Goal: Task Accomplishment & Management: Use online tool/utility

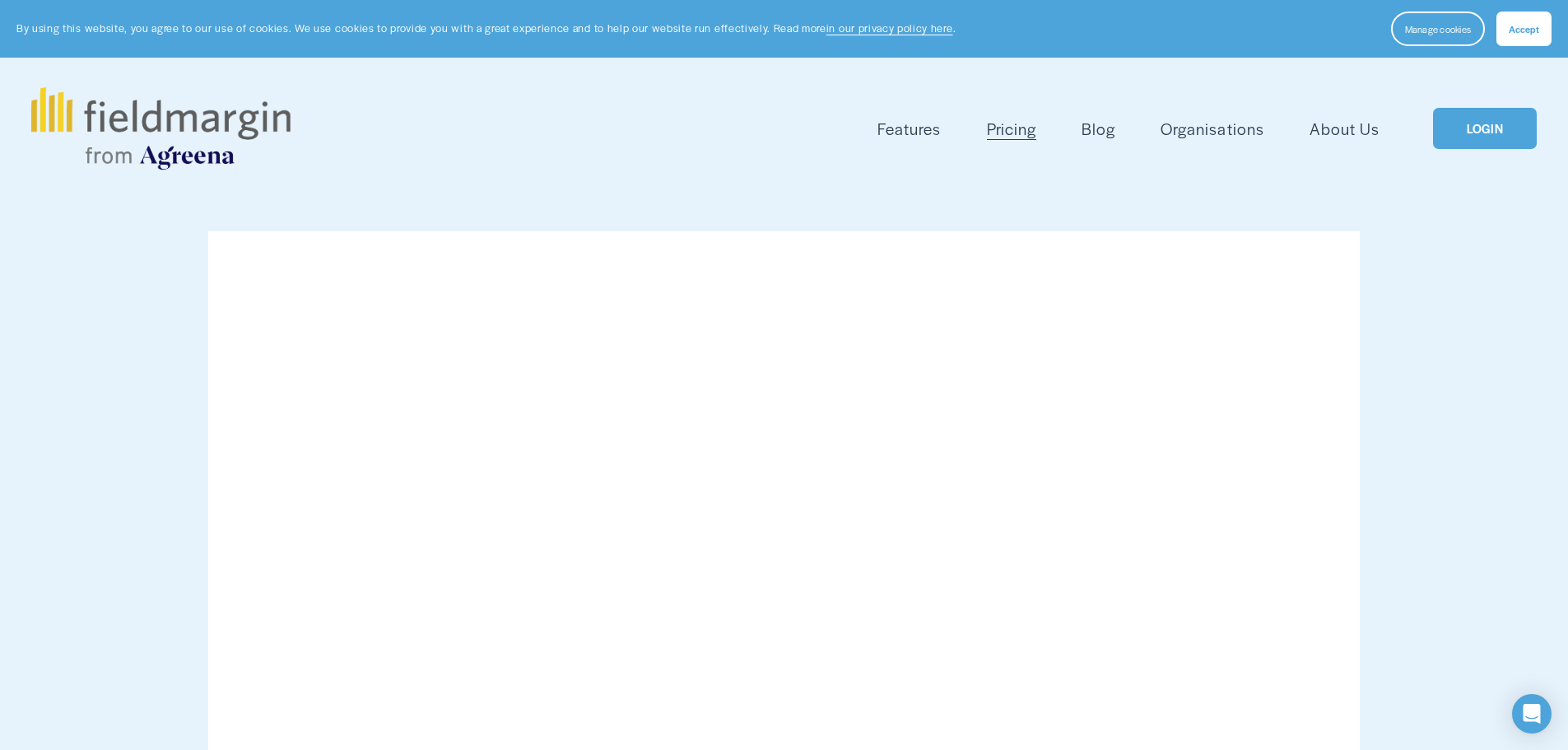
click at [1477, 125] on link "LOGIN" at bounding box center [1485, 129] width 104 height 42
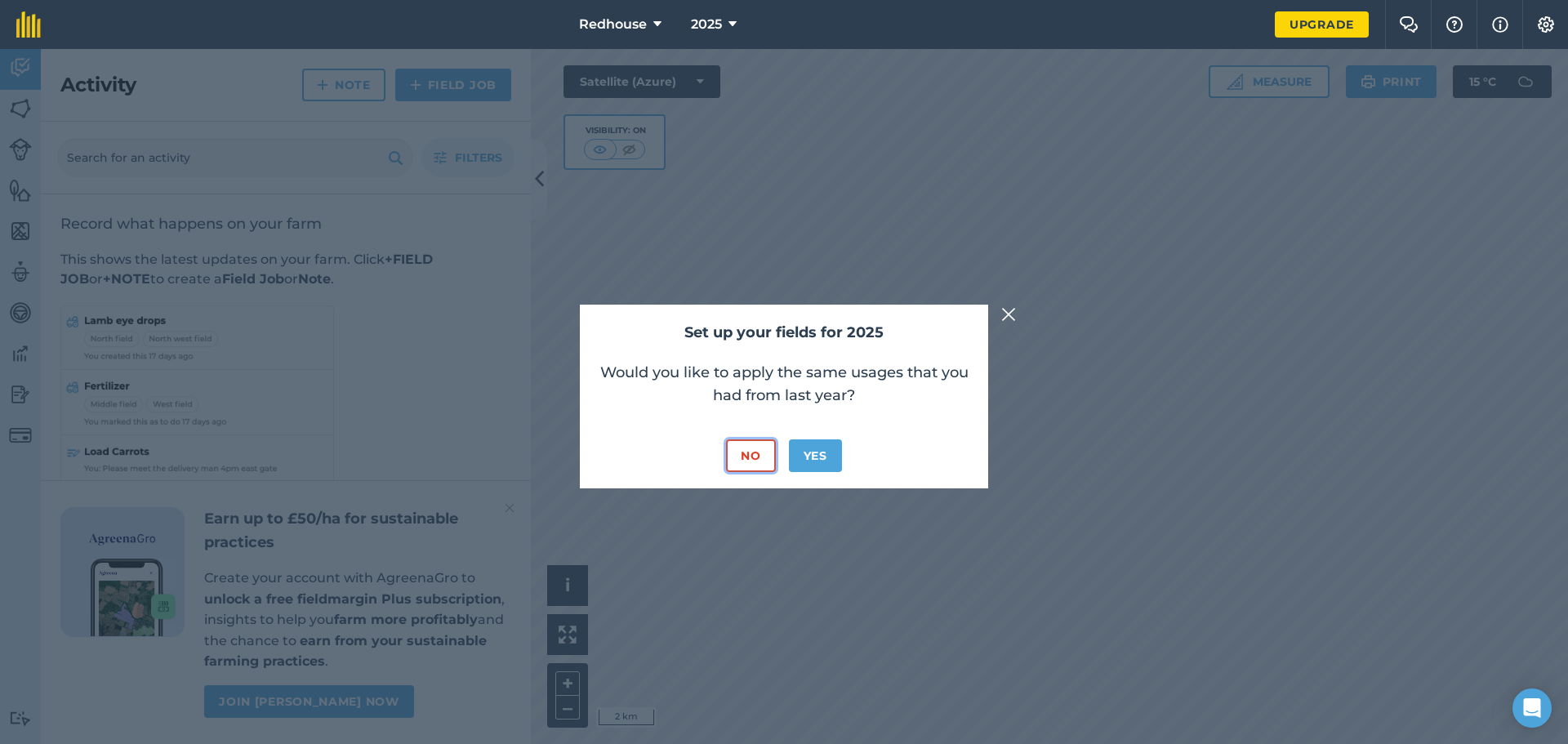
click at [765, 458] on button "No" at bounding box center [750, 455] width 49 height 32
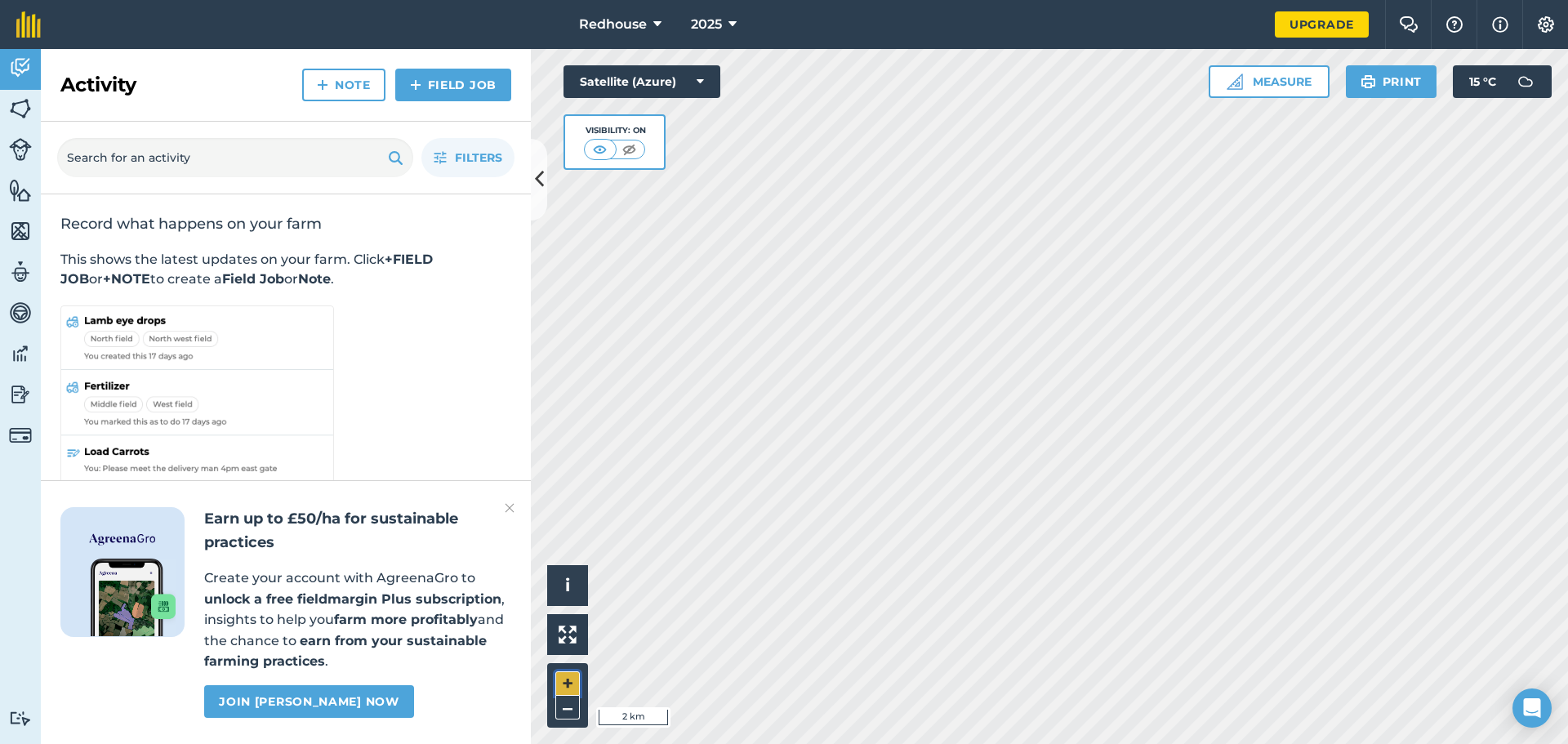
click at [563, 682] on button "+" at bounding box center [567, 683] width 24 height 24
click at [565, 690] on button "+" at bounding box center [567, 683] width 24 height 24
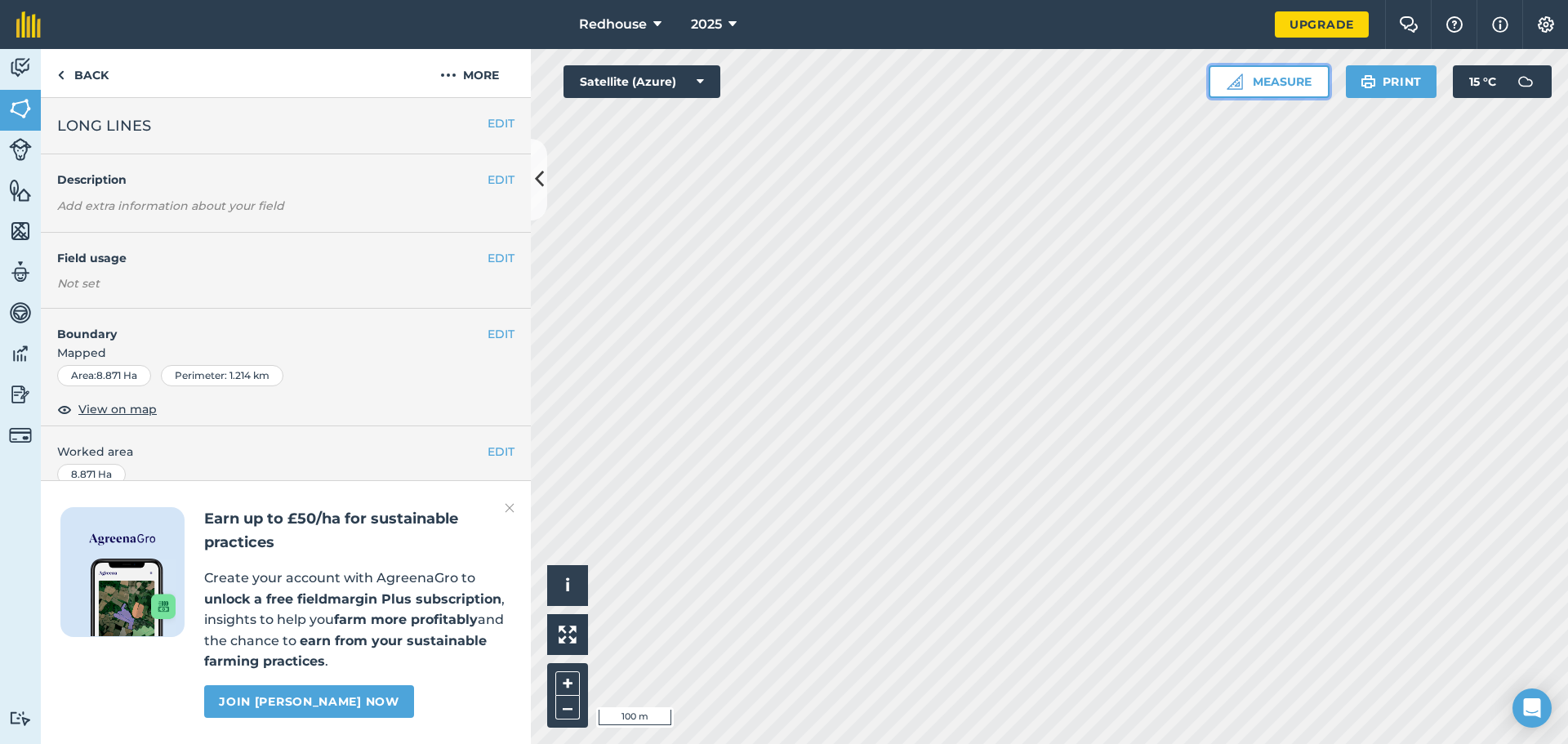
click at [1237, 84] on img at bounding box center [1235, 82] width 17 height 17
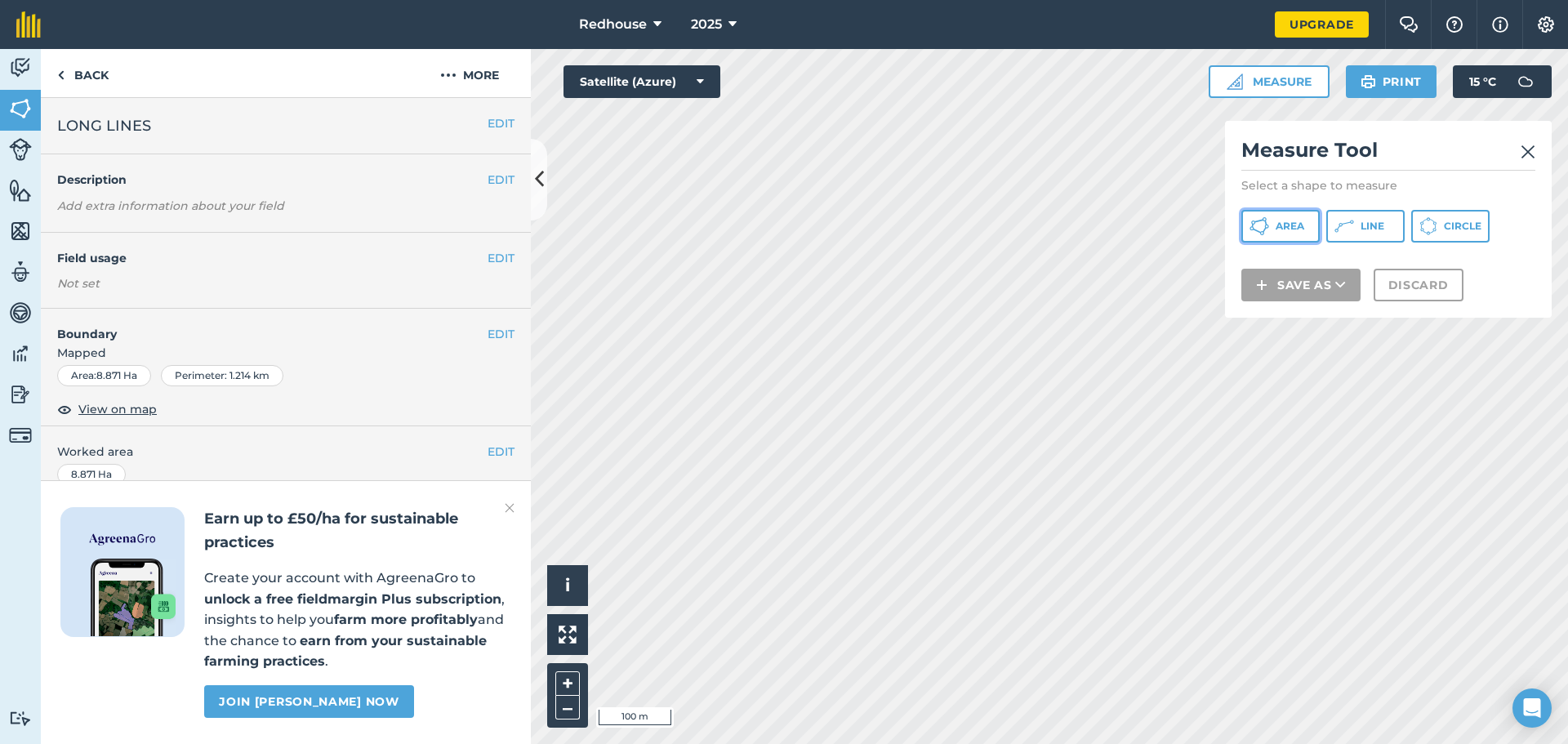
click at [1289, 238] on button "Area" at bounding box center [1281, 226] width 78 height 32
click at [566, 682] on button "+" at bounding box center [567, 683] width 24 height 24
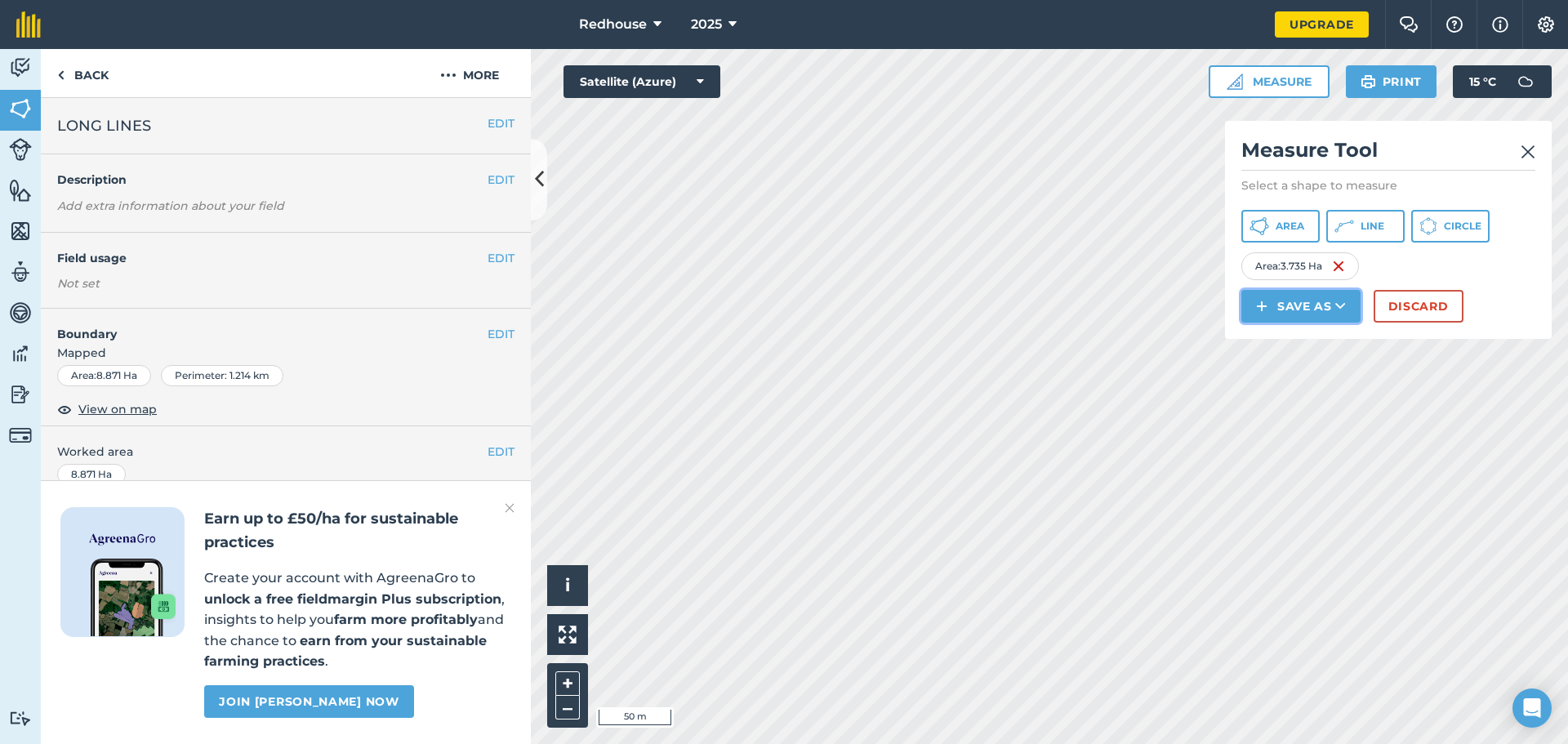
click at [1299, 315] on button "Save as" at bounding box center [1301, 305] width 119 height 32
click at [1293, 340] on link "Field" at bounding box center [1301, 343] width 114 height 36
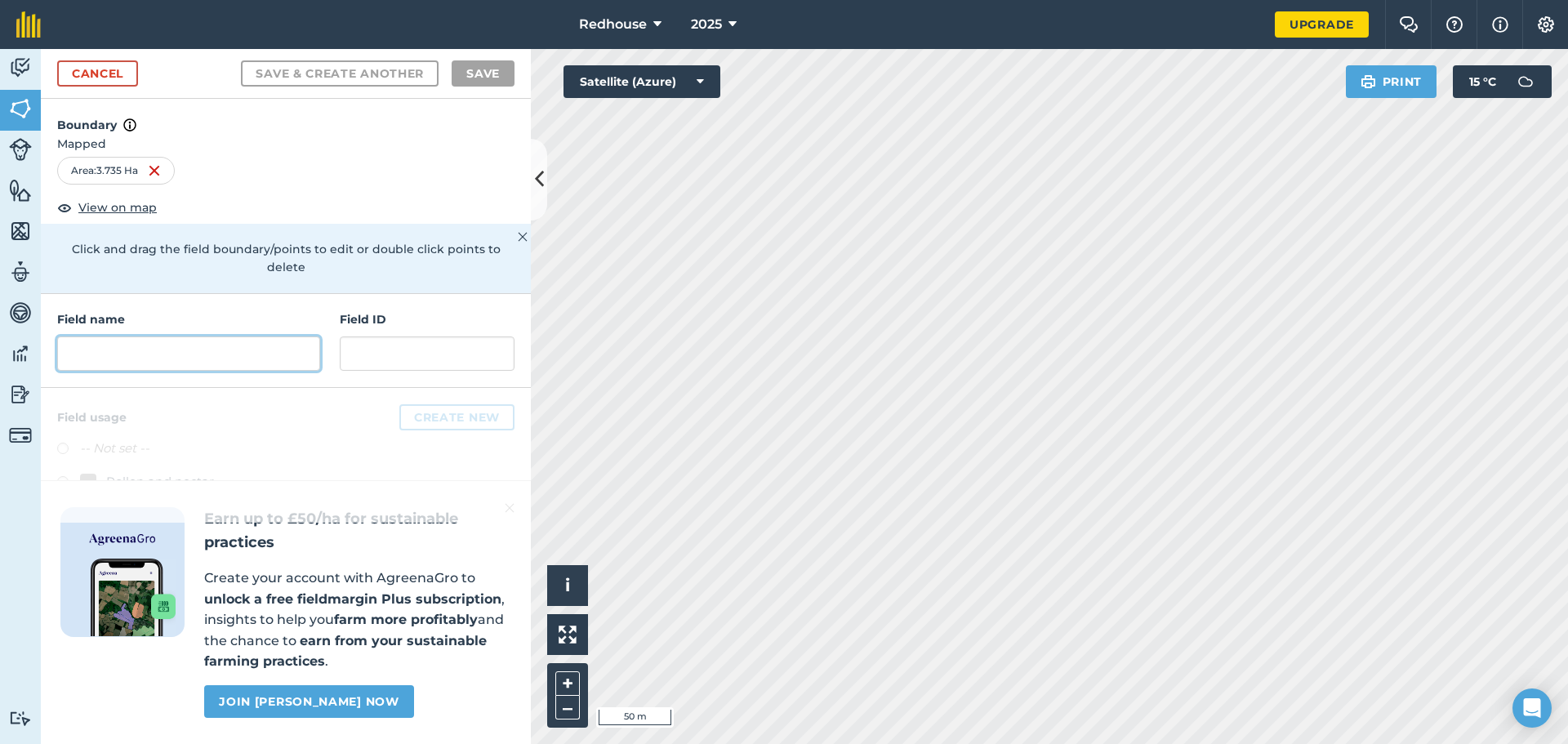
click at [251, 347] on input "text" at bounding box center [189, 353] width 263 height 34
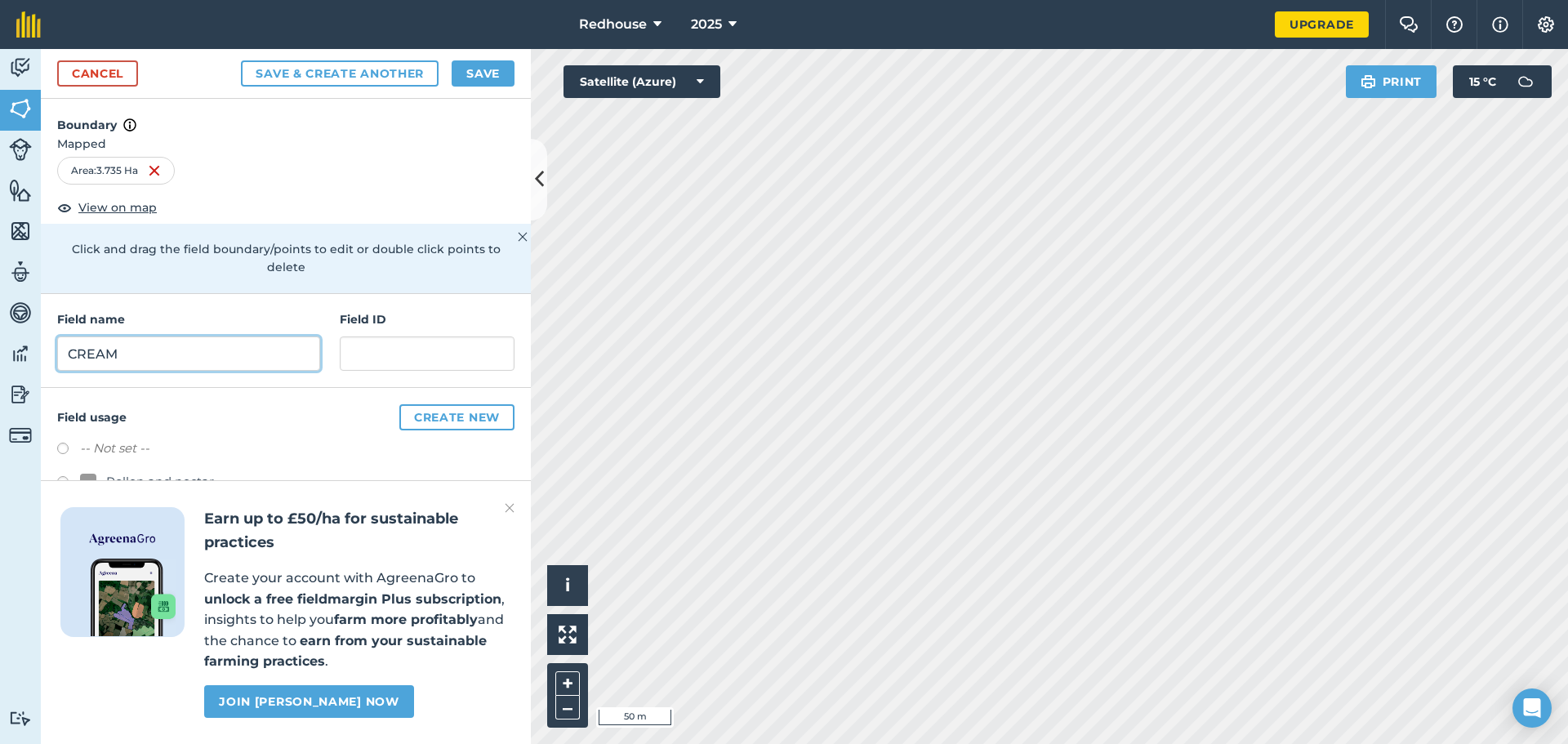
type input "CREAM"
click at [487, 64] on button "Save" at bounding box center [484, 73] width 63 height 26
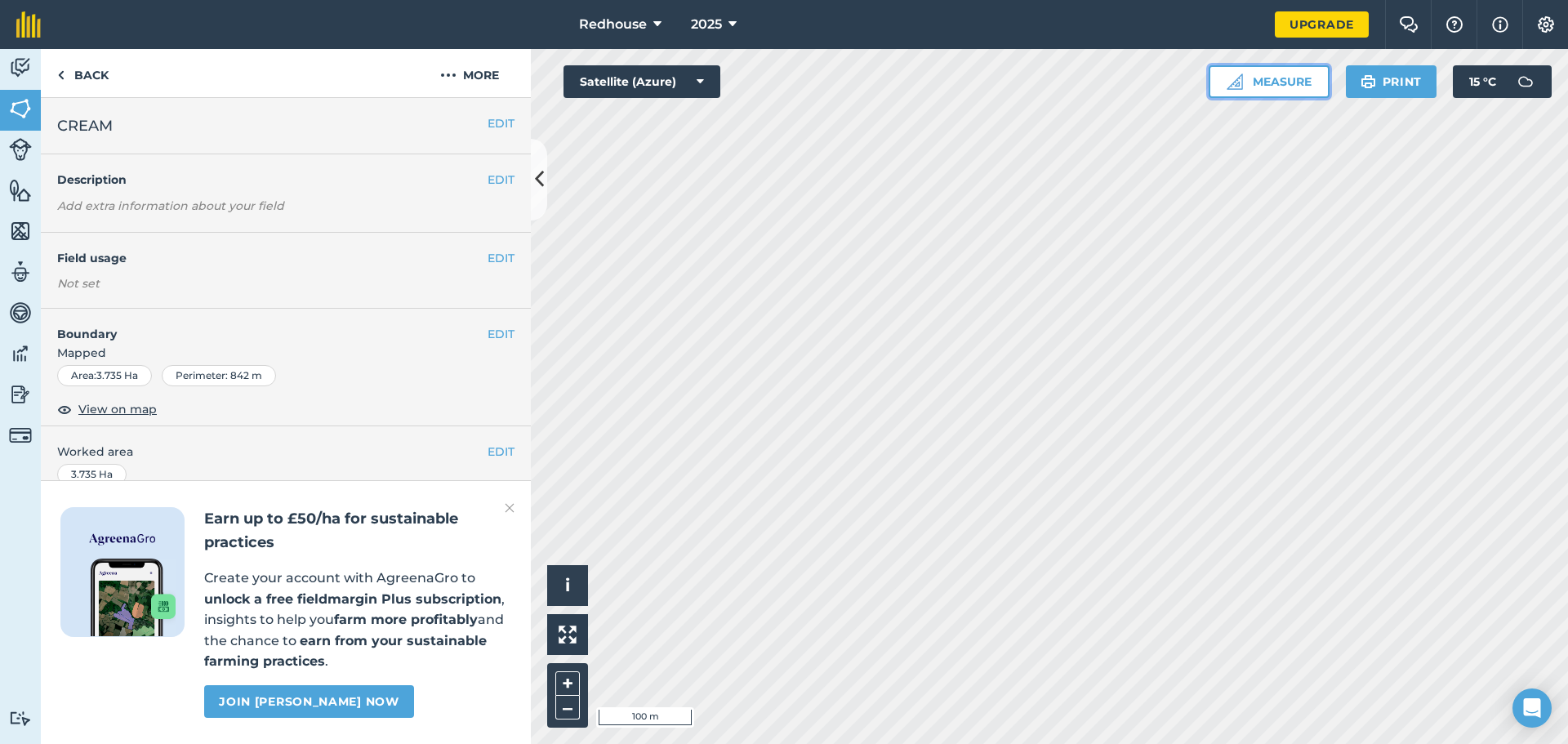
click at [1236, 88] on img at bounding box center [1235, 82] width 17 height 17
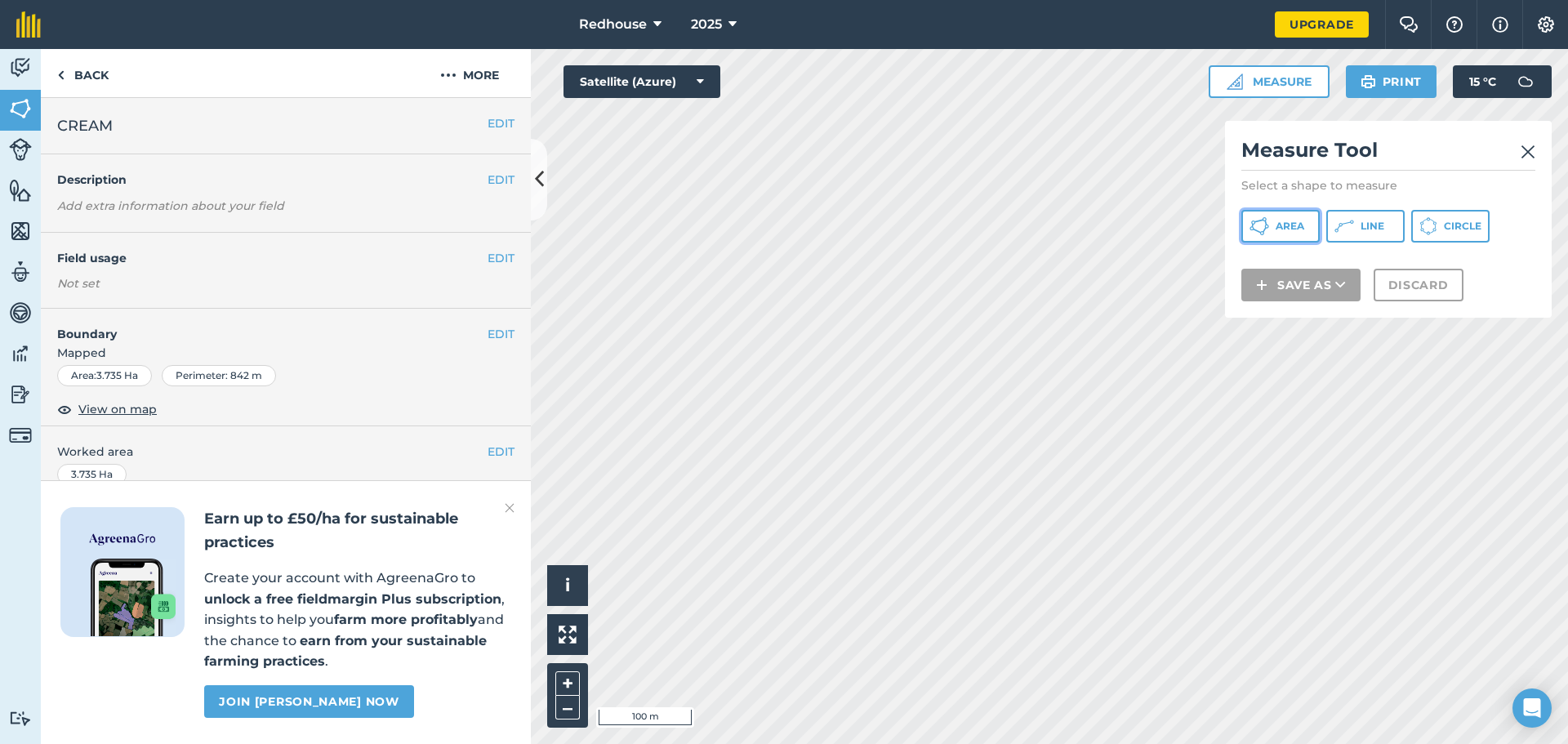
click at [1293, 232] on span "Area" at bounding box center [1290, 226] width 28 height 13
click at [1526, 153] on img at bounding box center [1528, 152] width 15 height 20
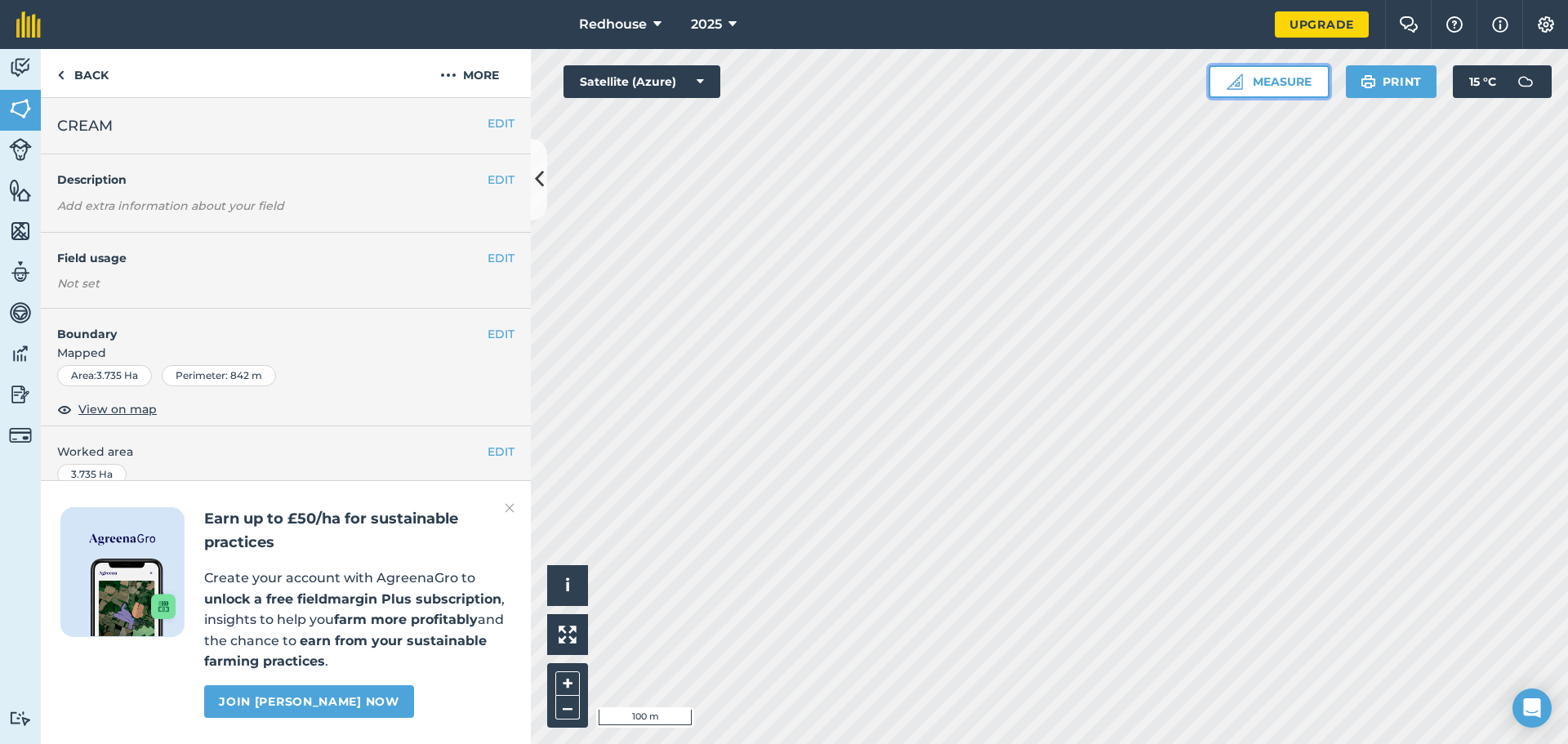
click at [1293, 87] on button "Measure" at bounding box center [1269, 82] width 121 height 32
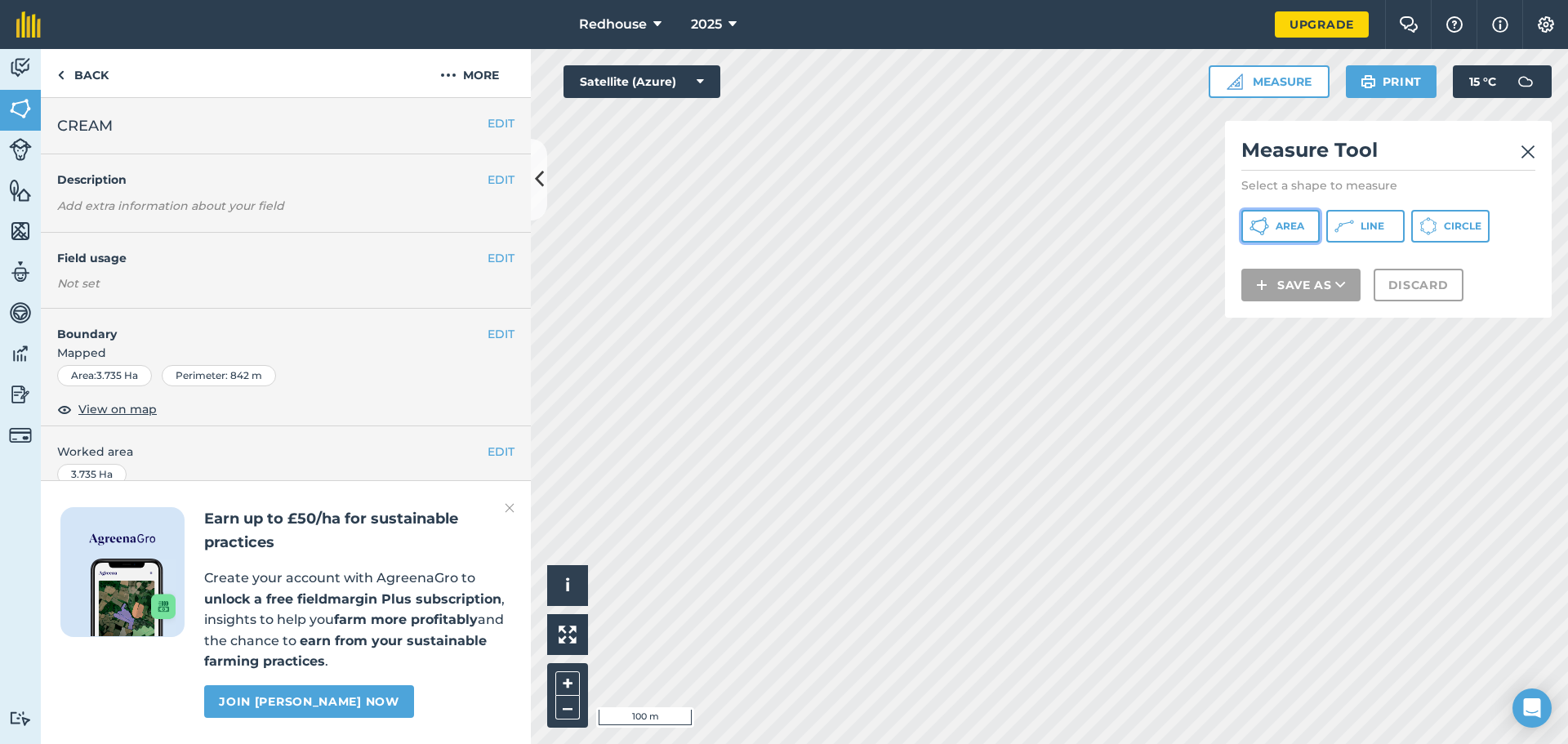
click at [1282, 236] on button "Area" at bounding box center [1281, 226] width 78 height 32
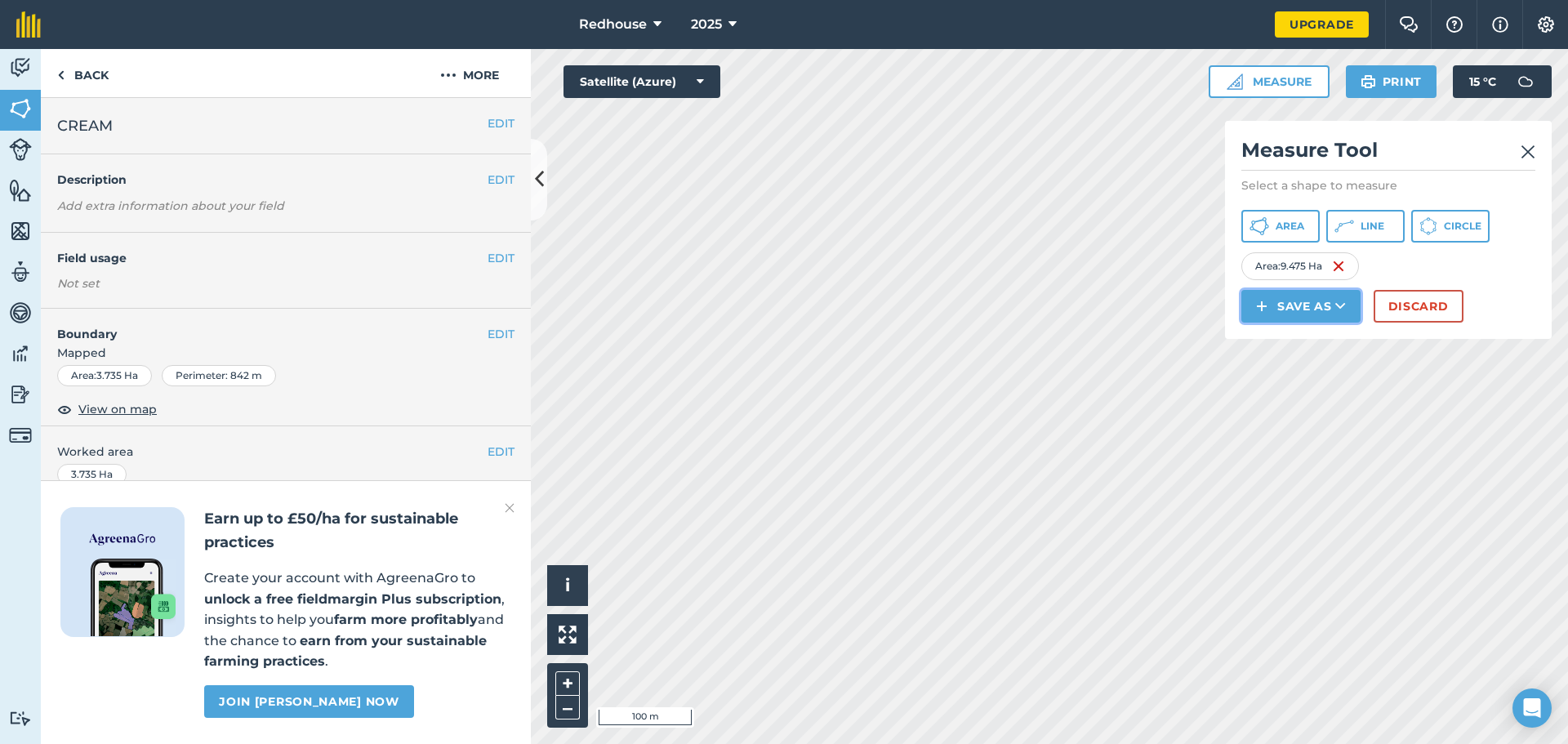
click at [1285, 309] on button "Save as" at bounding box center [1301, 305] width 119 height 32
click at [1283, 340] on link "Field" at bounding box center [1301, 343] width 114 height 36
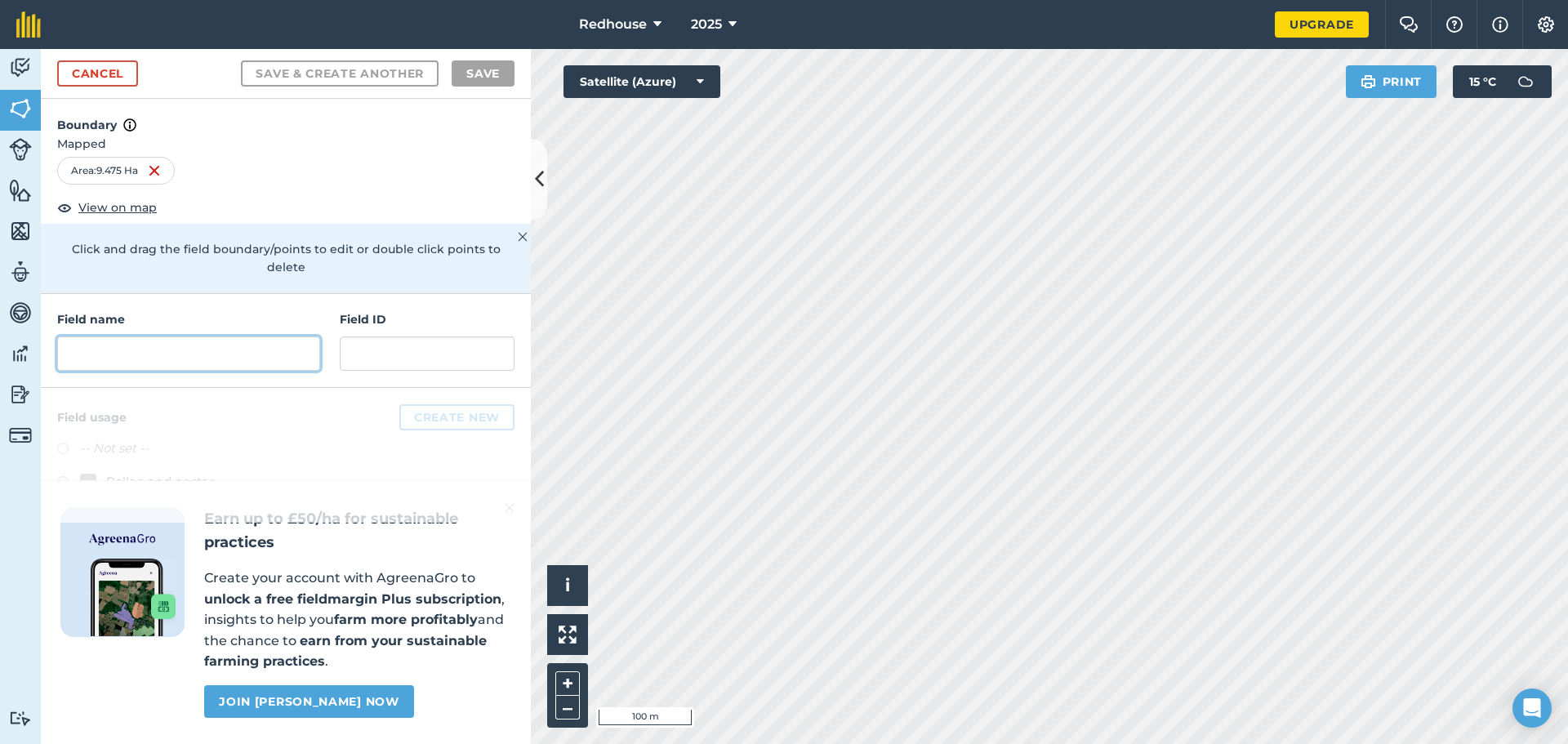
click at [259, 341] on input "text" at bounding box center [189, 353] width 263 height 34
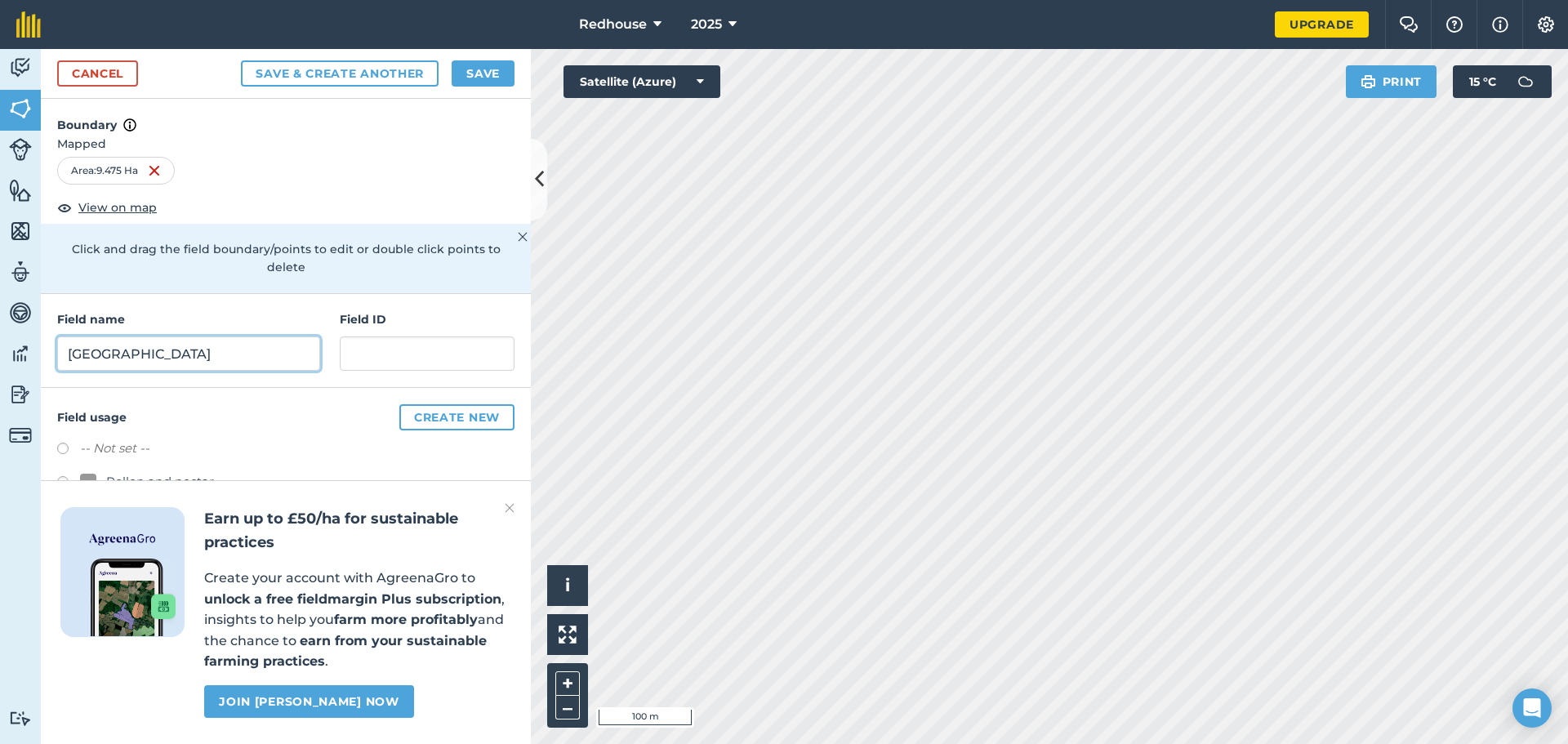
type input "OLD MANS GARDEN"
click at [492, 71] on button "Save" at bounding box center [484, 73] width 63 height 26
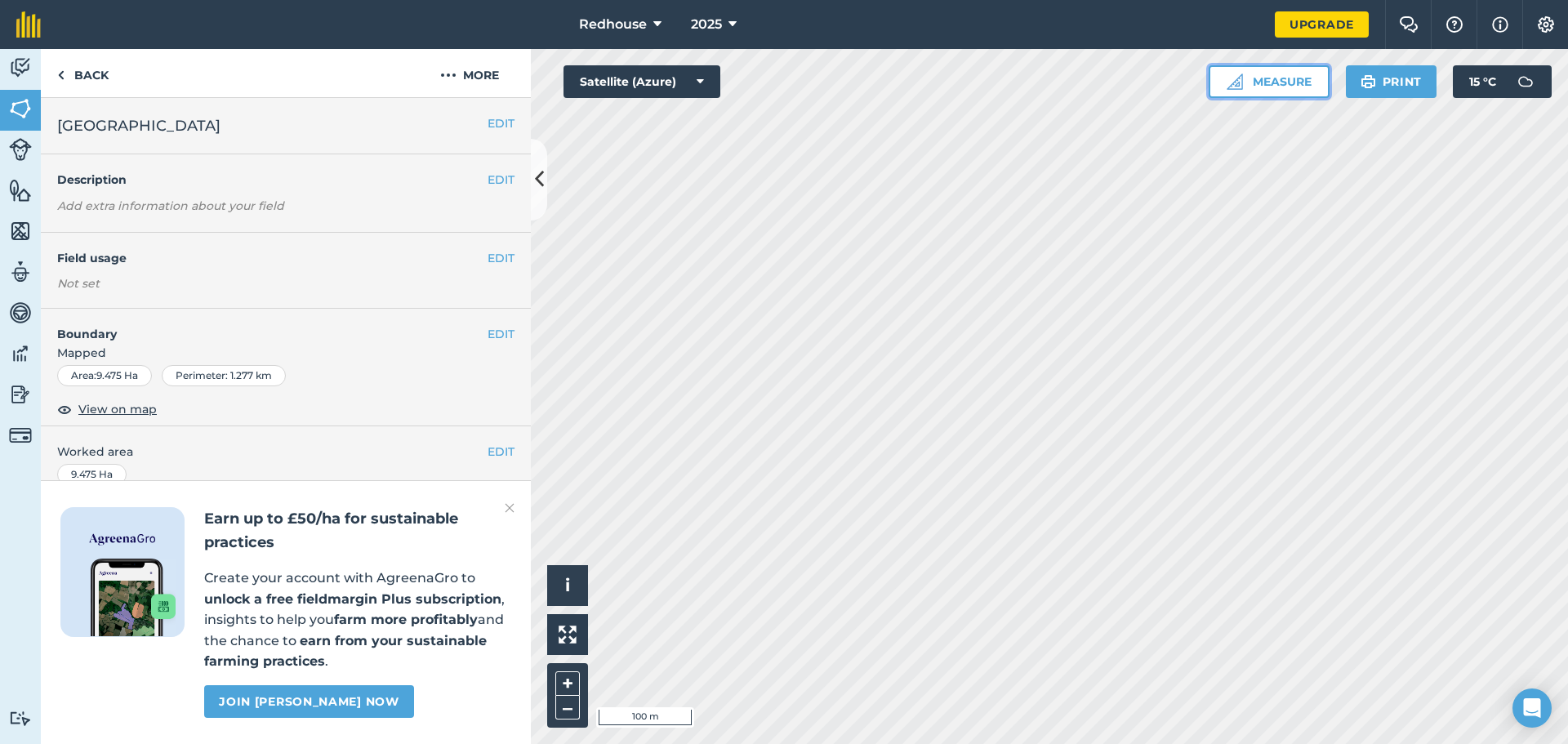
click at [1256, 94] on button "Measure" at bounding box center [1269, 82] width 121 height 32
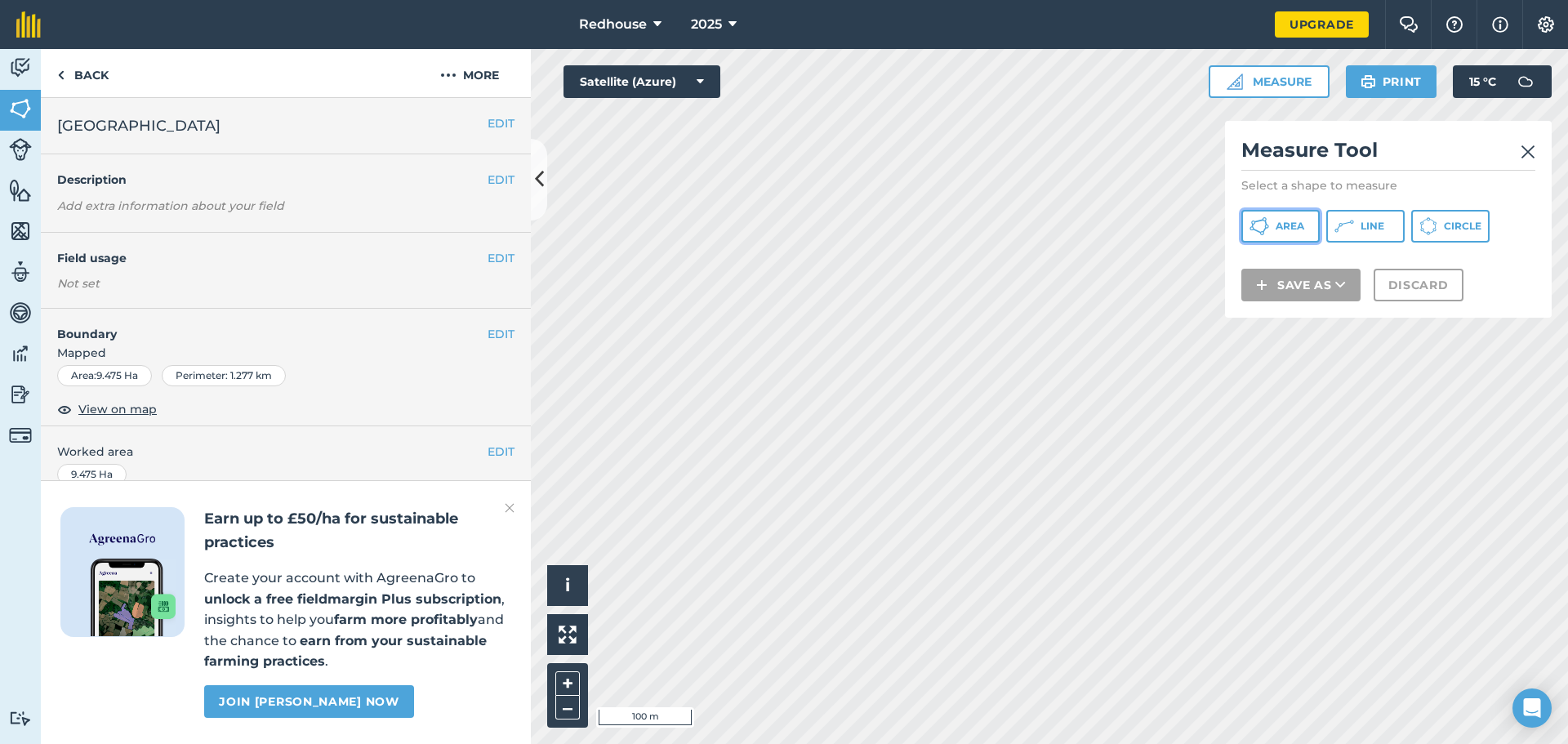
click at [1297, 227] on span "Area" at bounding box center [1290, 226] width 28 height 13
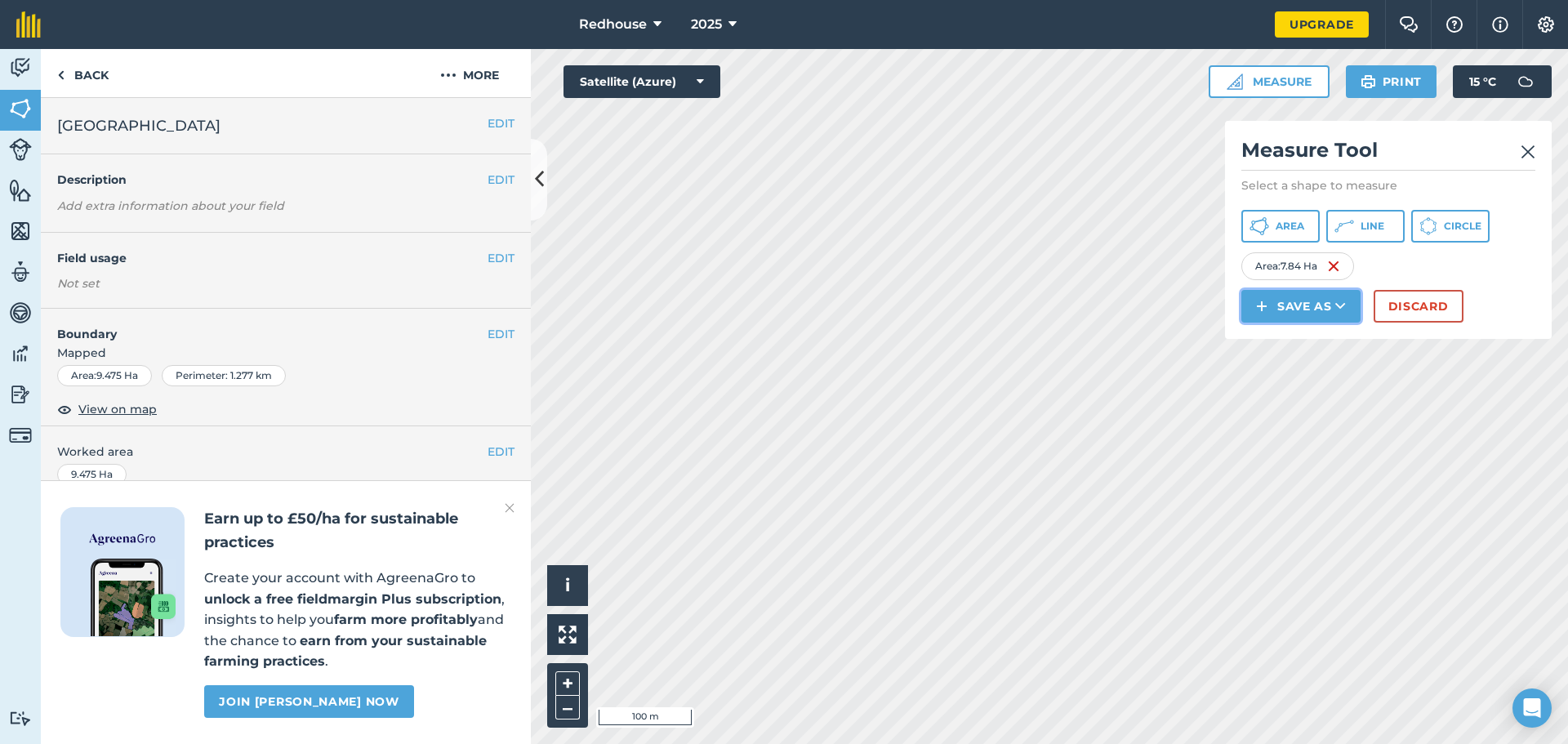
click at [1324, 312] on button "Save as" at bounding box center [1301, 305] width 119 height 32
click at [1298, 338] on link "Field" at bounding box center [1301, 343] width 114 height 36
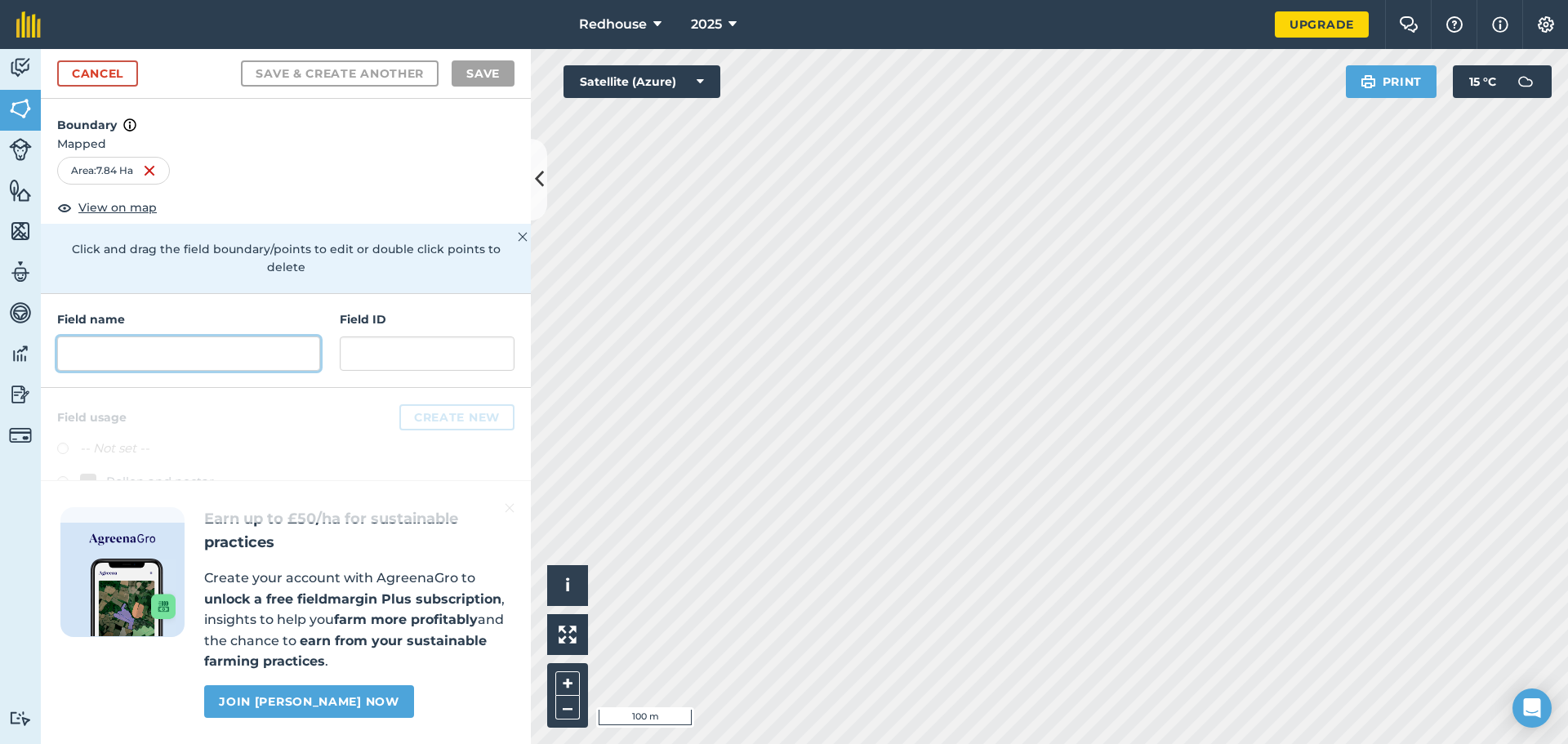
click at [301, 336] on input "text" at bounding box center [189, 353] width 263 height 34
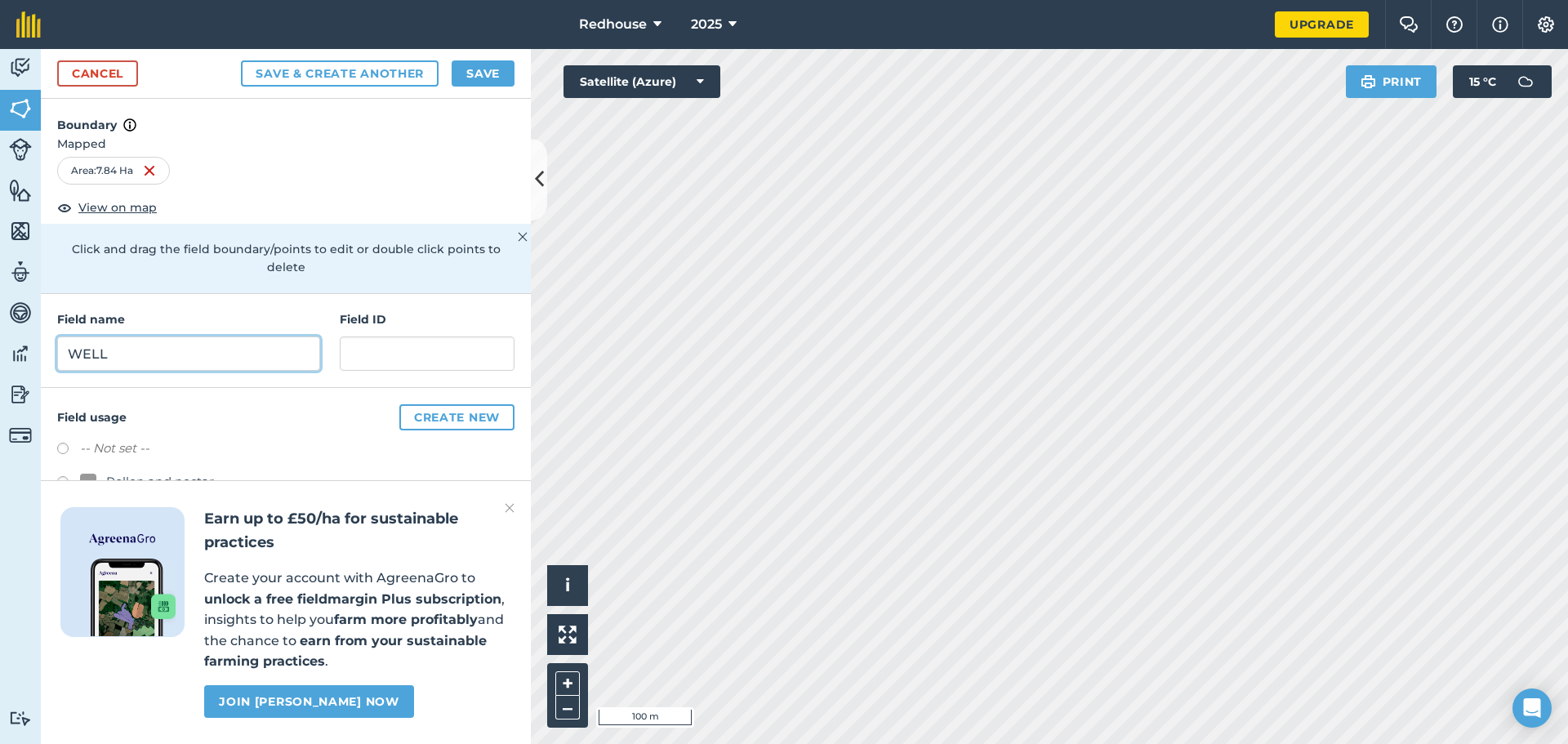
type input "WELL"
click at [479, 87] on div "Cancel Save & Create Another Save" at bounding box center [285, 74] width 490 height 50
click at [481, 81] on button "Save" at bounding box center [484, 73] width 63 height 26
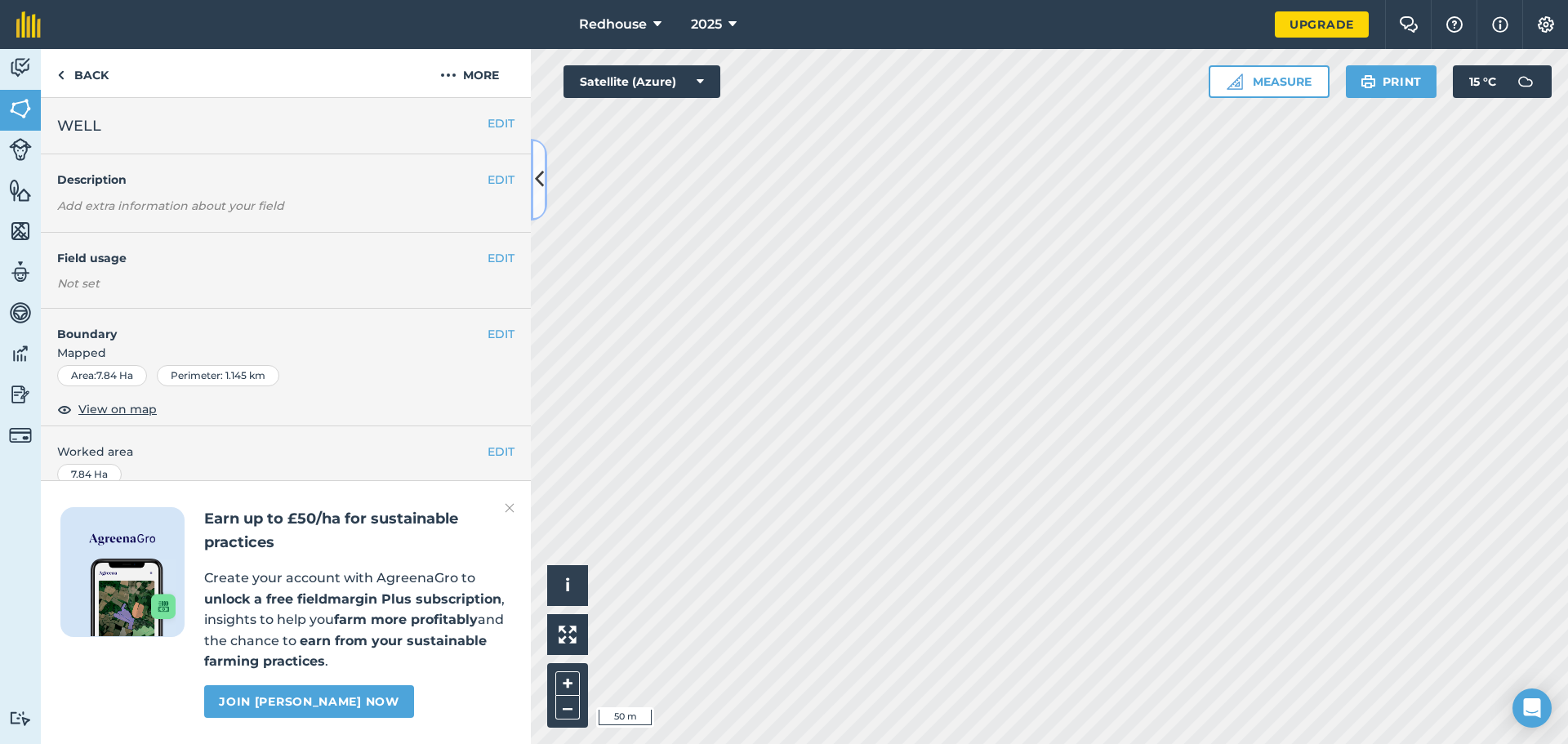
click at [539, 191] on icon at bounding box center [539, 179] width 9 height 28
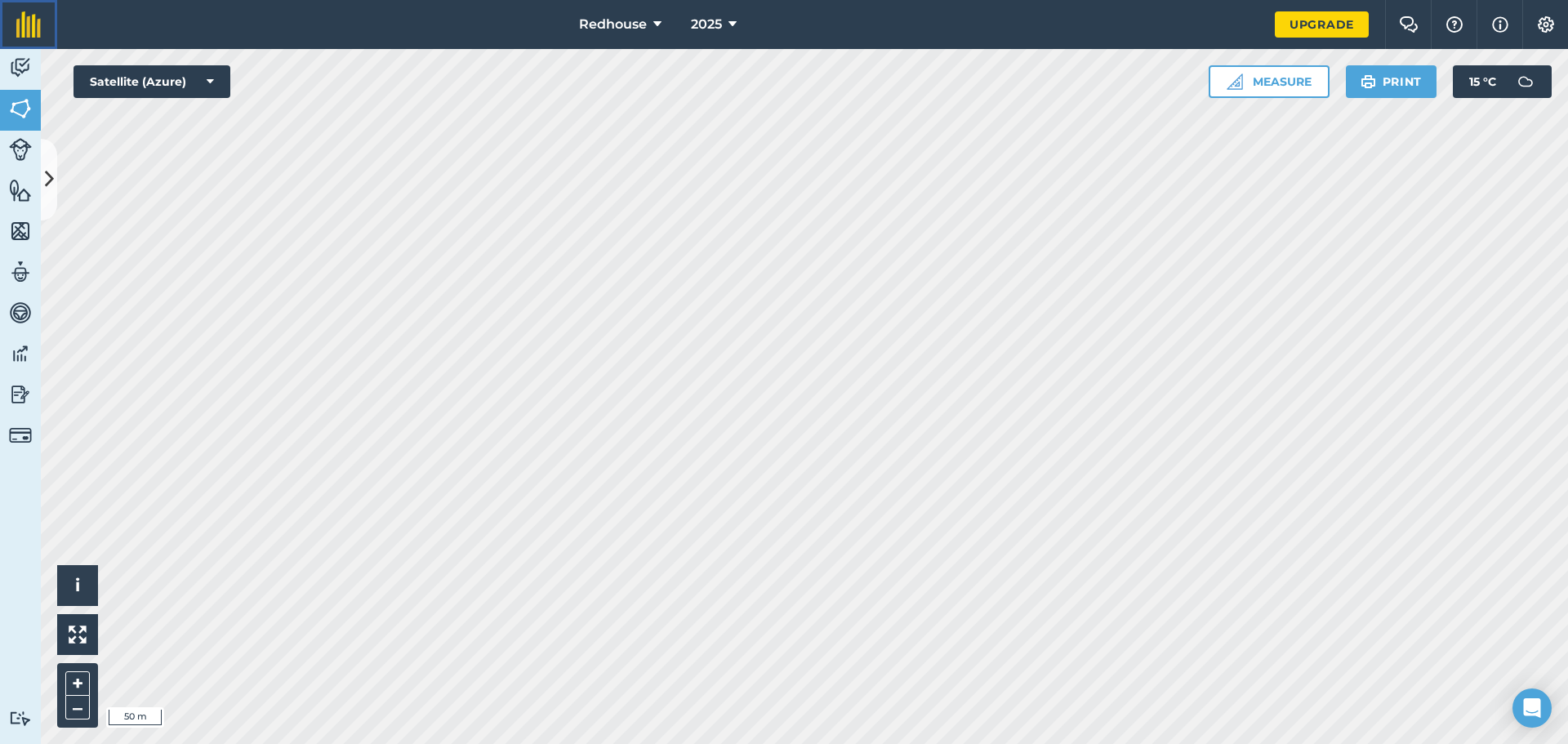
click at [29, 23] on img at bounding box center [28, 24] width 24 height 26
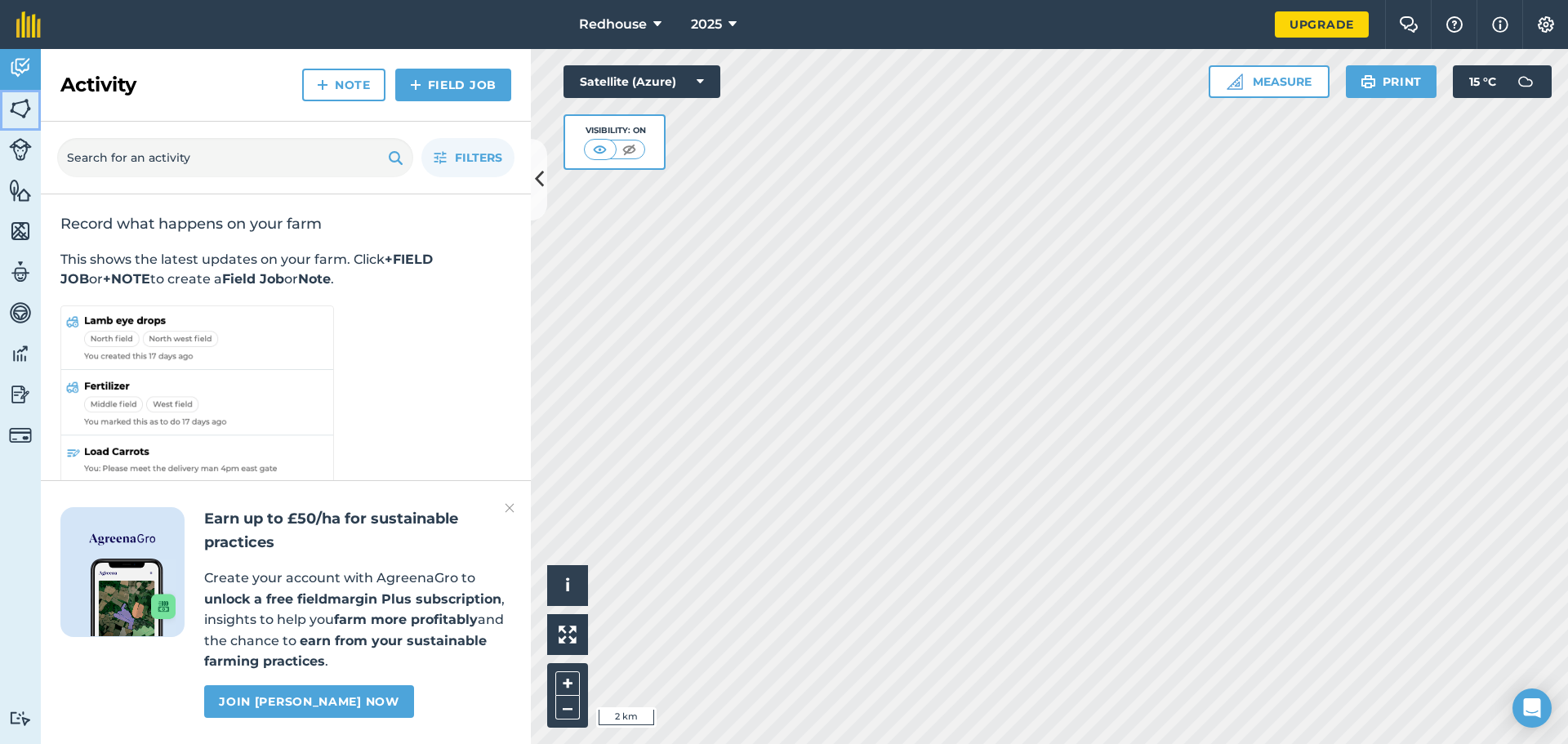
click at [14, 117] on img at bounding box center [20, 108] width 22 height 24
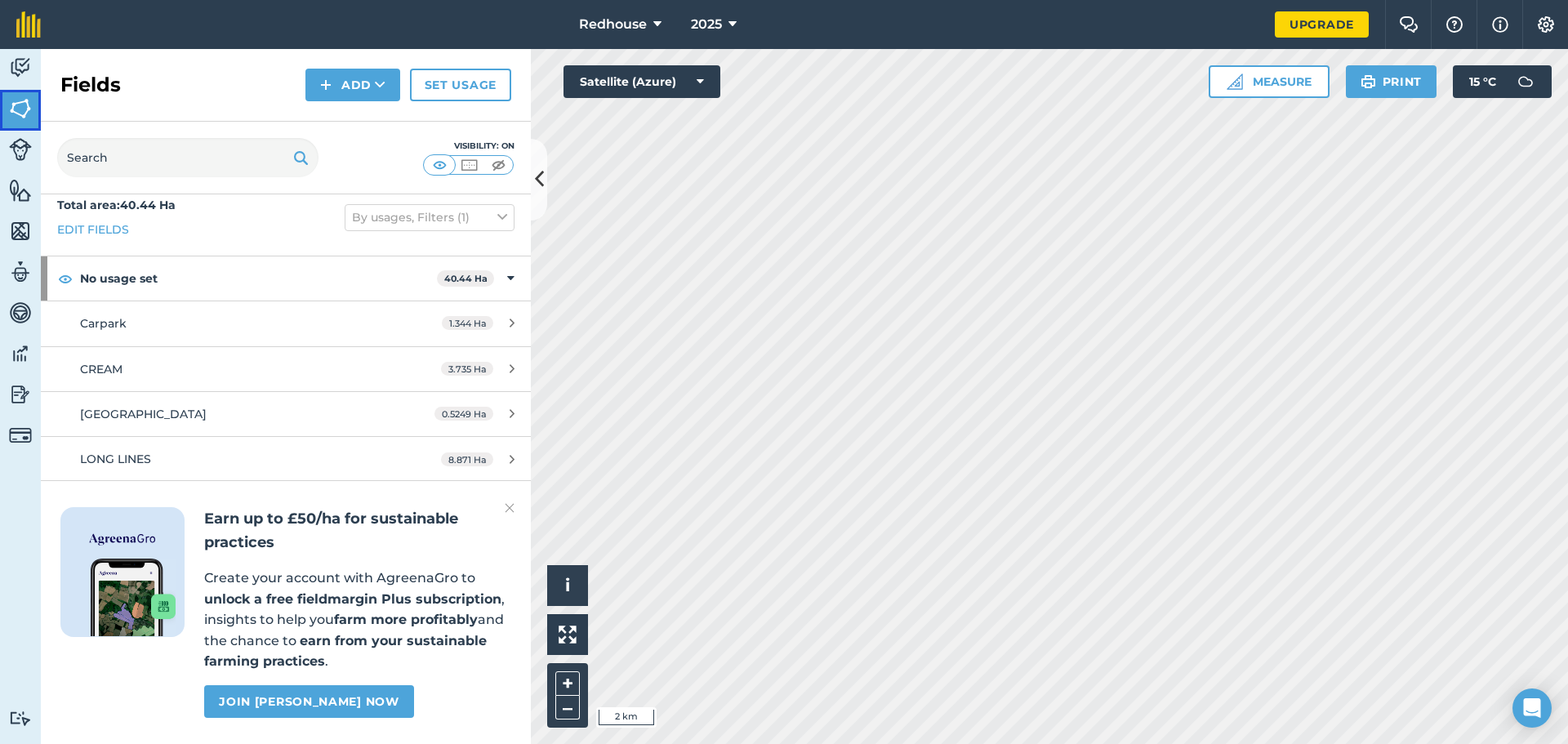
scroll to position [20, 0]
